Goal: Information Seeking & Learning: Learn about a topic

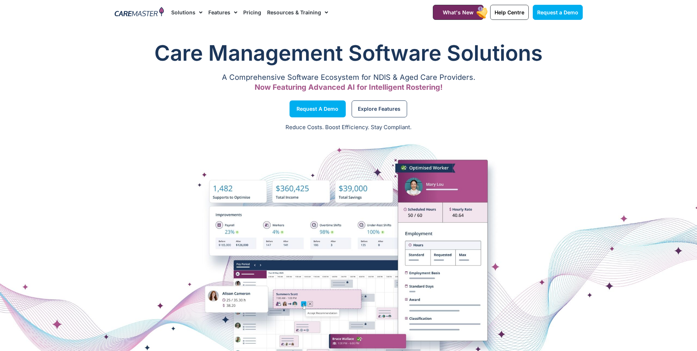
click at [146, 16] on img at bounding box center [140, 12] width 50 height 11
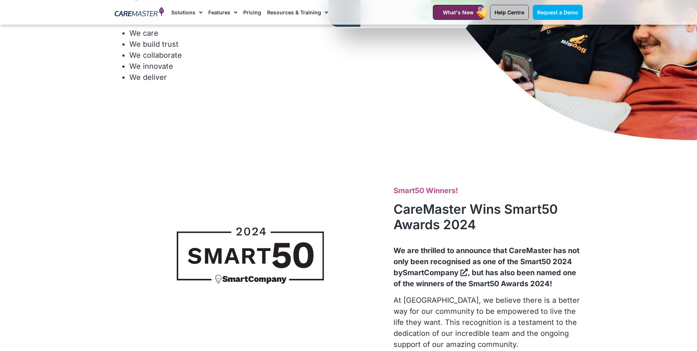
scroll to position [184, 0]
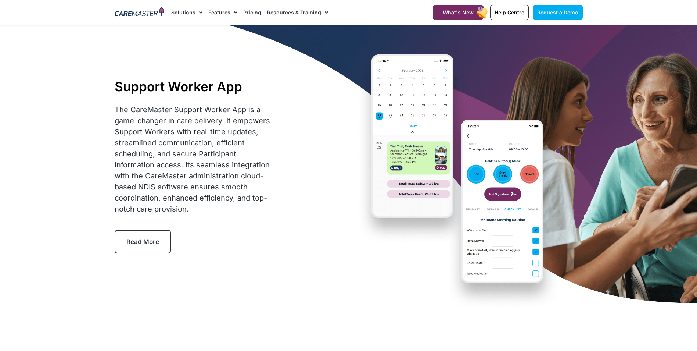
click at [193, 10] on link "Solutions" at bounding box center [186, 12] width 31 height 25
click at [192, 14] on link "Solutions" at bounding box center [186, 12] width 31 height 25
click at [147, 15] on img at bounding box center [140, 12] width 50 height 11
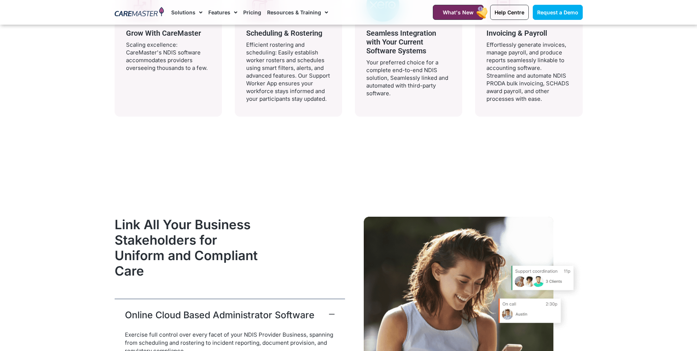
scroll to position [1691, 0]
